Goal: Transaction & Acquisition: Purchase product/service

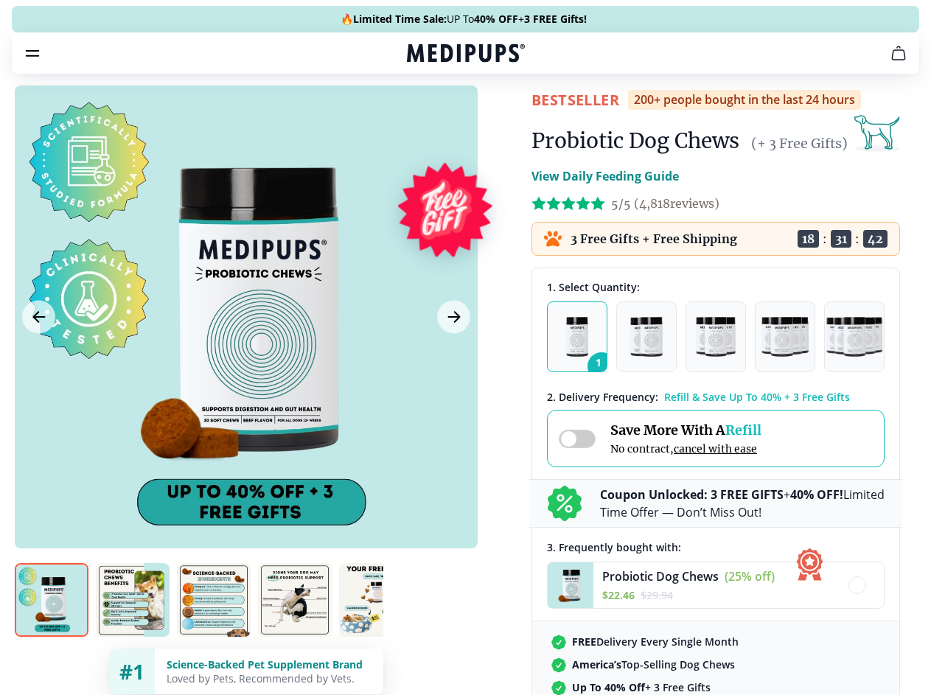
click at [424, 118] on span "Supplements" at bounding box center [461, 125] width 74 height 15
click at [499, 116] on icon "button" at bounding box center [508, 125] width 18 height 18
click at [889, 62] on icon "cart" at bounding box center [898, 53] width 18 height 18
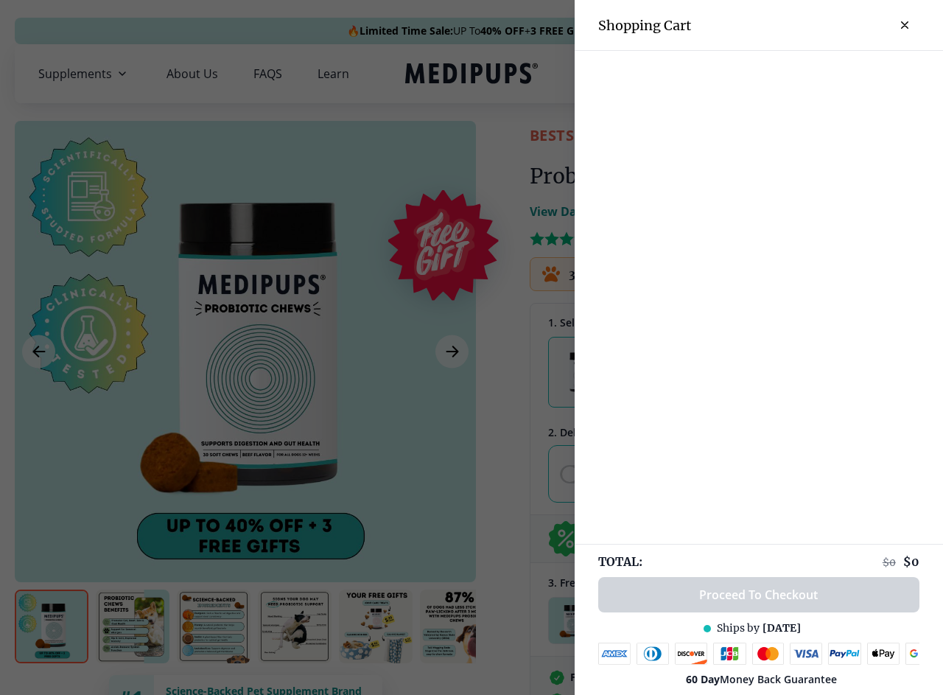
click at [716, 74] on div at bounding box center [471, 347] width 943 height 695
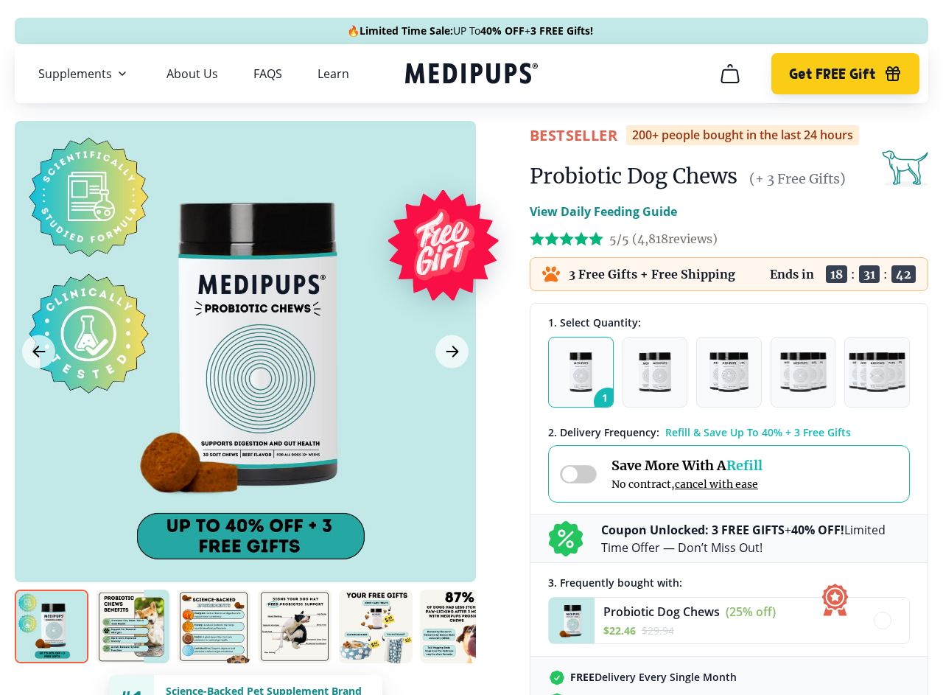
click at [832, 74] on span "Get FREE Gift" at bounding box center [832, 74] width 86 height 17
click at [886, 74] on icon "button" at bounding box center [892, 76] width 13 height 10
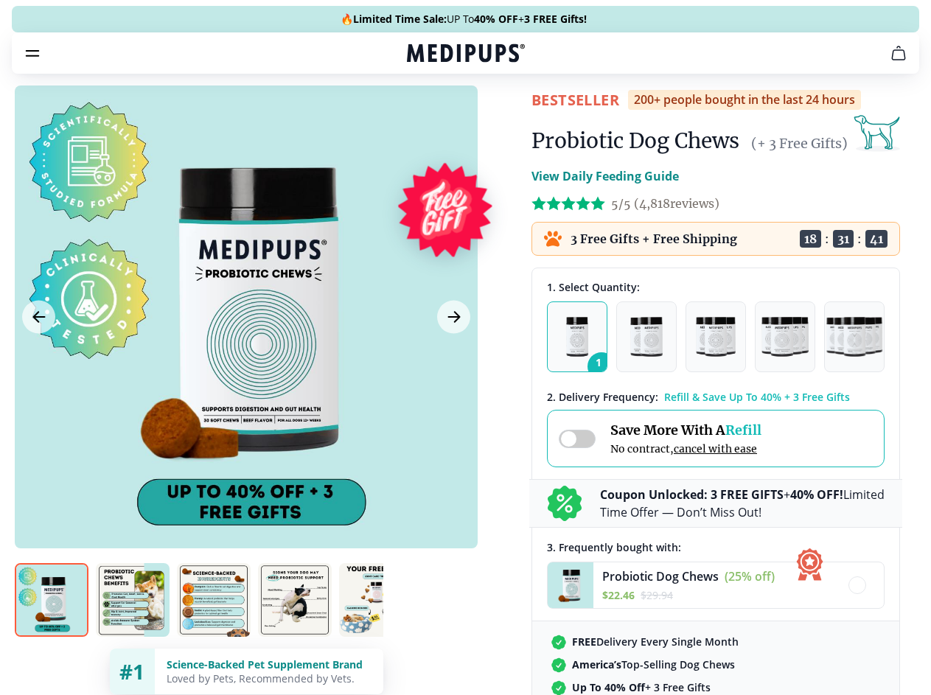
click at [245, 351] on div at bounding box center [246, 316] width 463 height 463
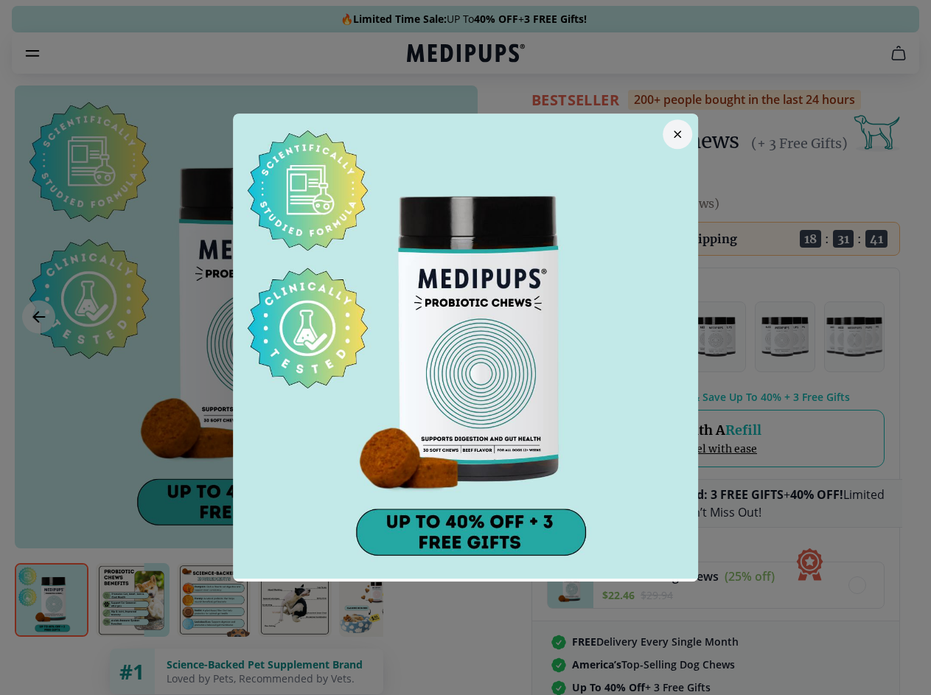
click at [38, 351] on div at bounding box center [465, 347] width 931 height 695
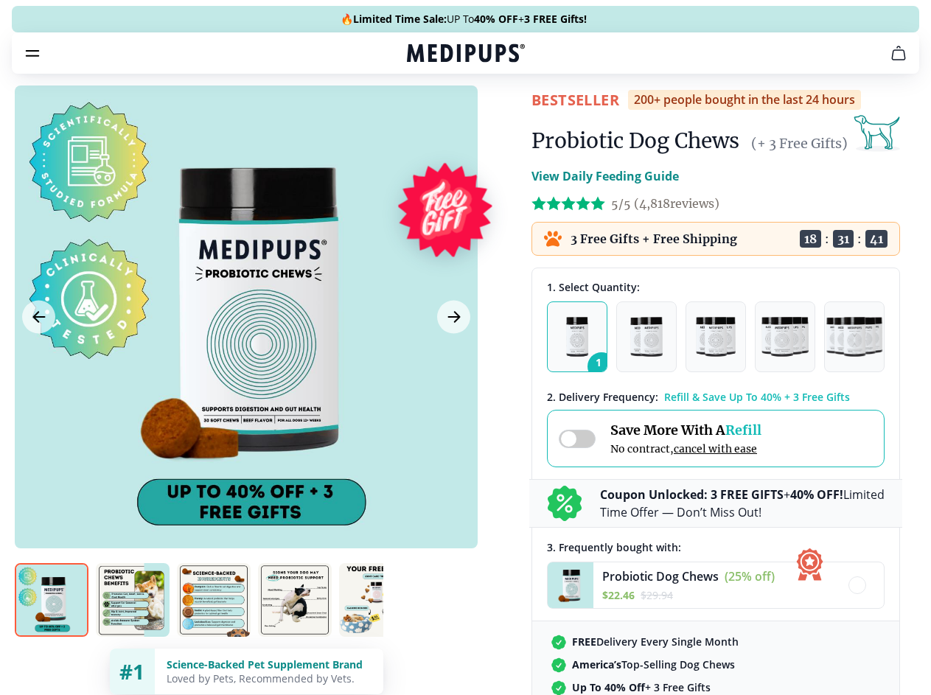
click at [452, 322] on icon "Next Image" at bounding box center [453, 317] width 11 height 10
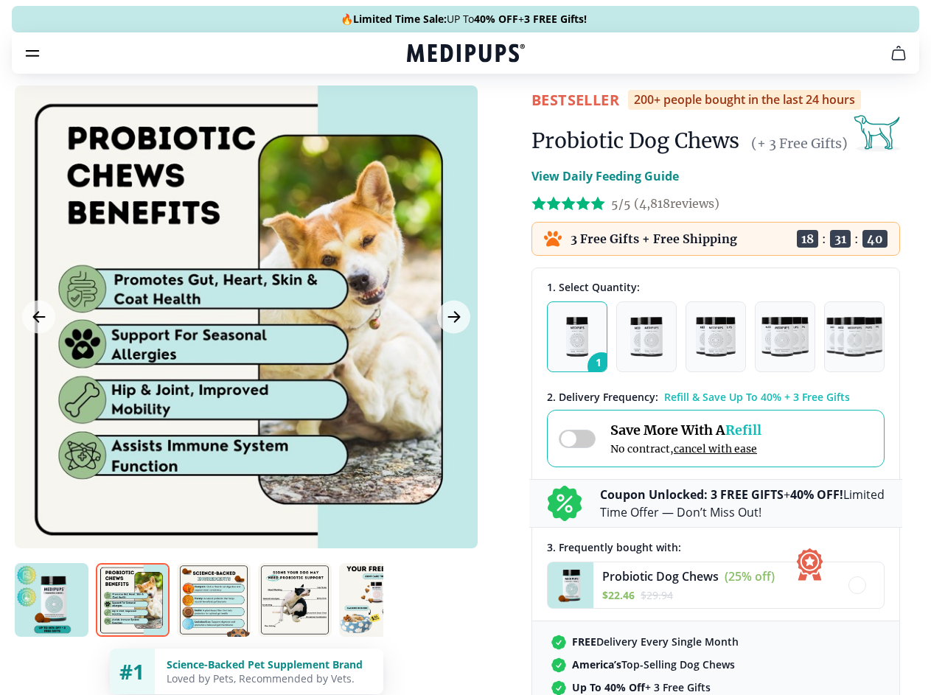
click at [52, 626] on img at bounding box center [52, 600] width 74 height 74
